Goal: Navigation & Orientation: Find specific page/section

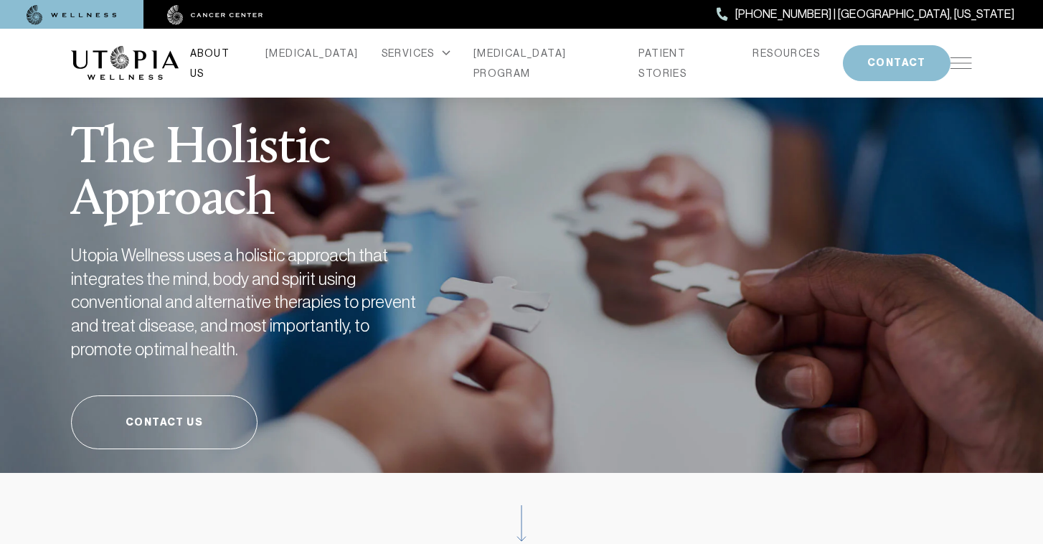
click at [243, 62] on link "ABOUT US" at bounding box center [216, 63] width 52 height 40
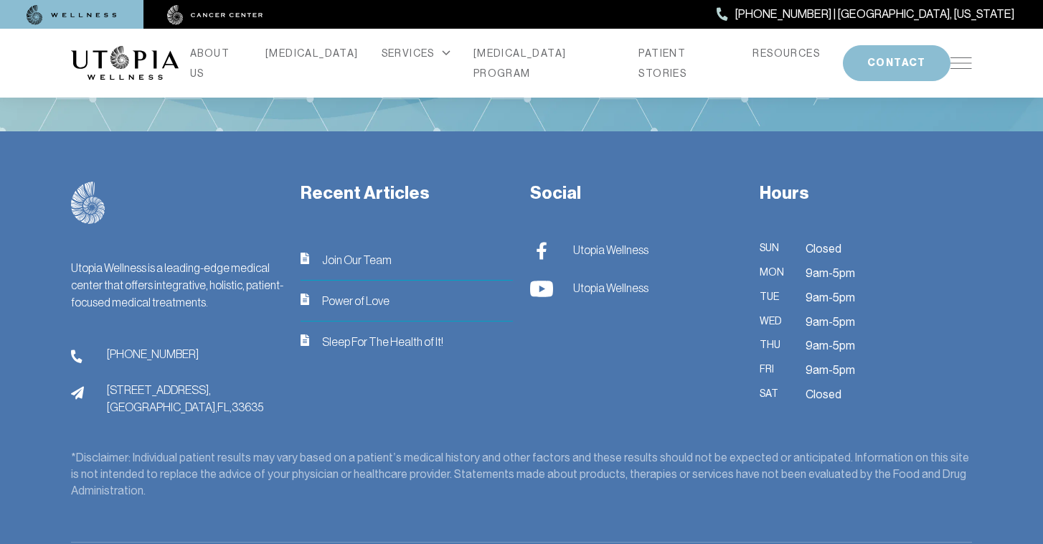
click at [368, 251] on span "Join Our Team" at bounding box center [357, 259] width 70 height 17
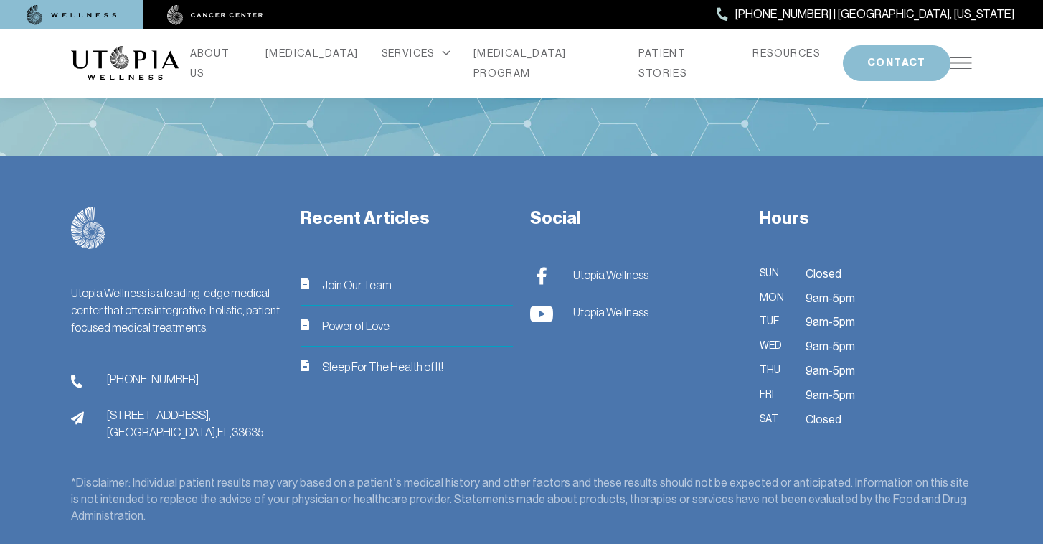
click at [362, 291] on span "Join Our Team" at bounding box center [357, 284] width 70 height 17
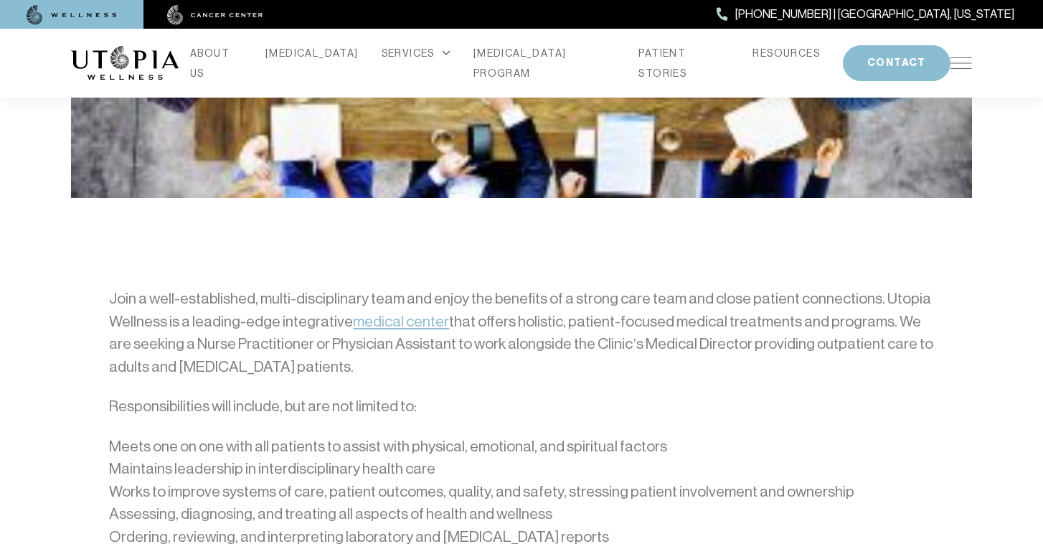
scroll to position [503, 0]
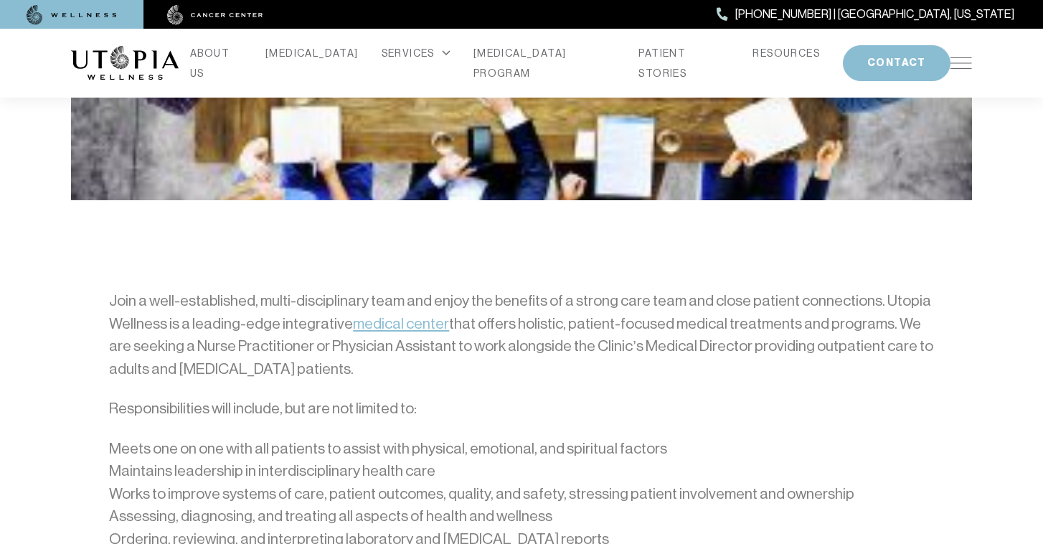
click at [415, 322] on link "medical center" at bounding box center [401, 323] width 96 height 17
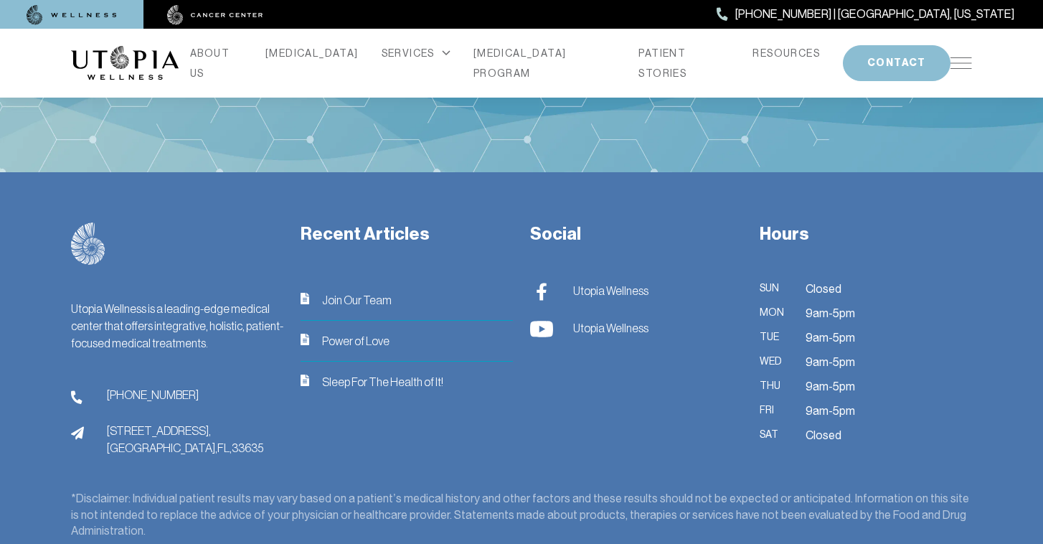
scroll to position [3698, 0]
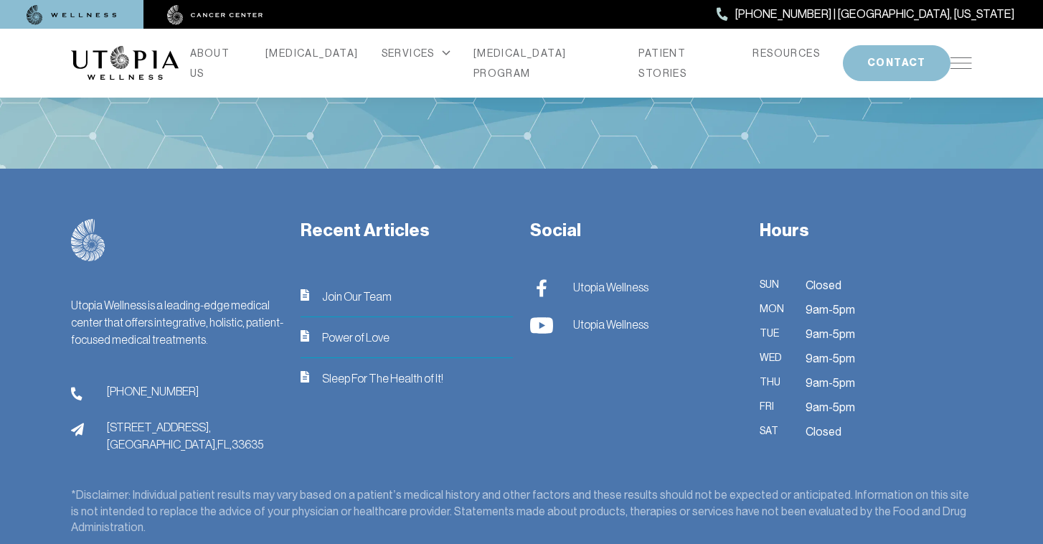
click at [222, 13] on img at bounding box center [215, 15] width 96 height 20
